Goal: Task Accomplishment & Management: Manage account settings

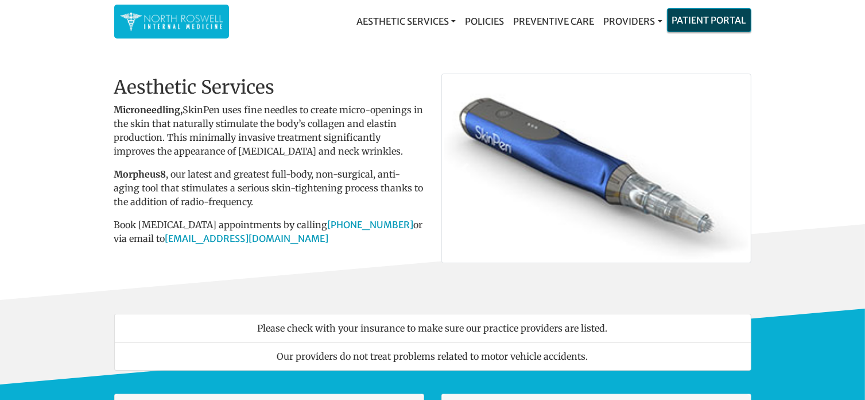
click at [715, 17] on link "Patient Portal" at bounding box center [709, 20] width 83 height 23
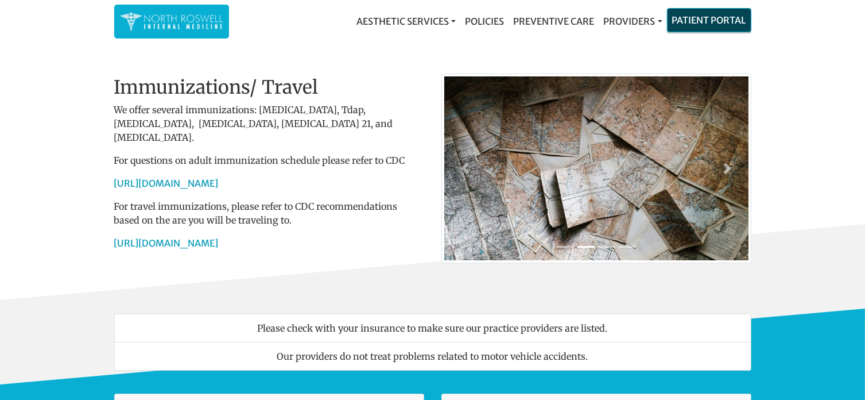
click at [715, 18] on link "Patient Portal" at bounding box center [709, 20] width 83 height 23
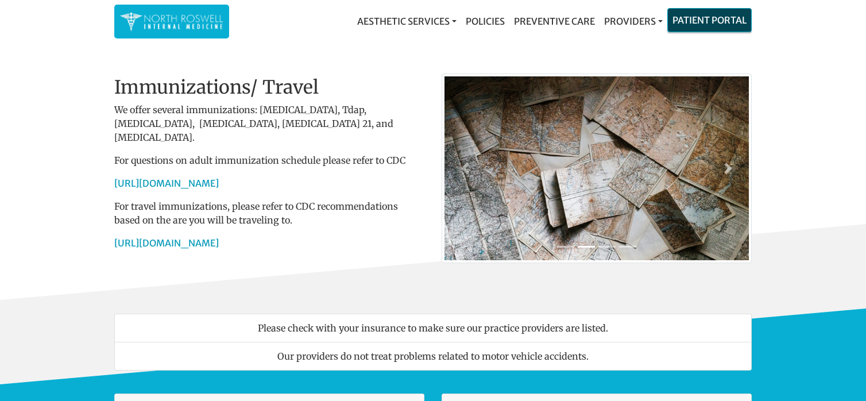
click at [703, 19] on link "Patient Portal" at bounding box center [709, 20] width 83 height 23
